Goal: Communication & Community: Answer question/provide support

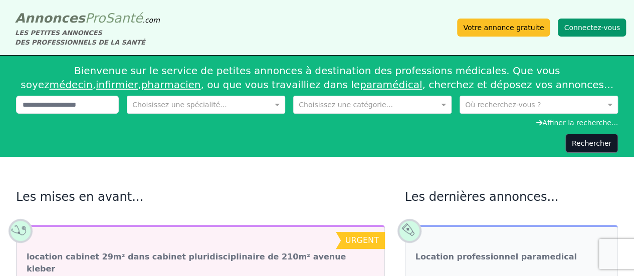
click at [589, 34] on button "Connectez-vous" at bounding box center [592, 28] width 68 height 18
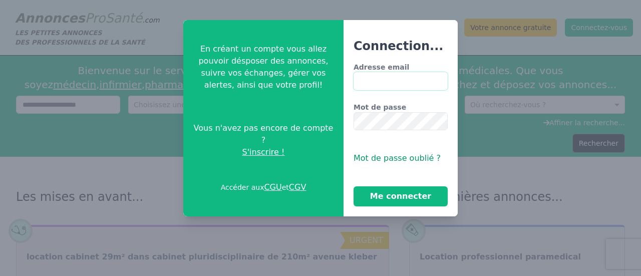
type input "**********"
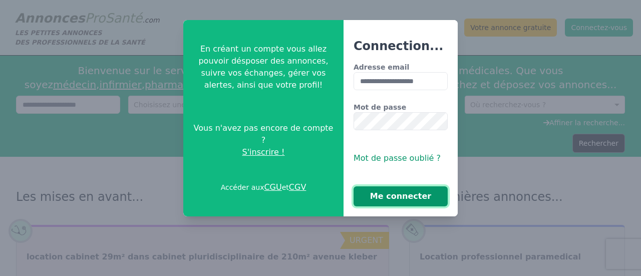
click at [387, 189] on button "Me connecter" at bounding box center [401, 196] width 94 height 20
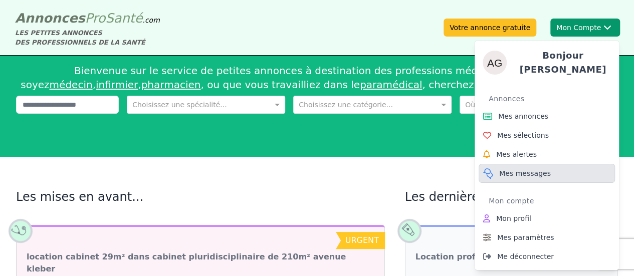
click at [519, 164] on link "Mes messages" at bounding box center [547, 173] width 136 height 19
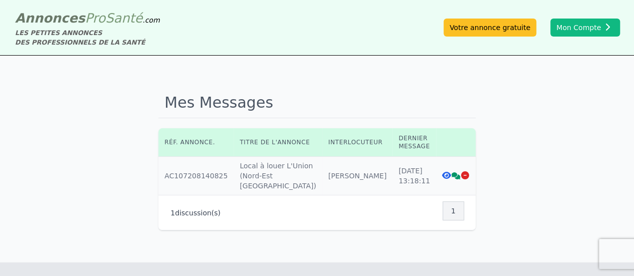
click at [451, 175] on icon at bounding box center [455, 175] width 9 height 7
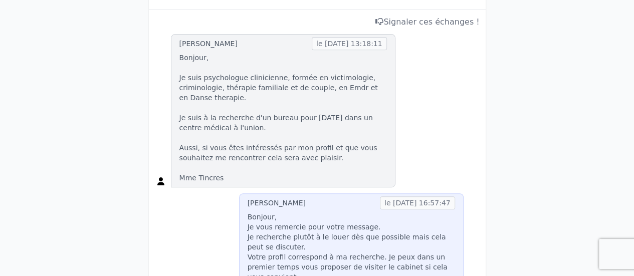
scroll to position [194, 0]
